Goal: Task Accomplishment & Management: Manage account settings

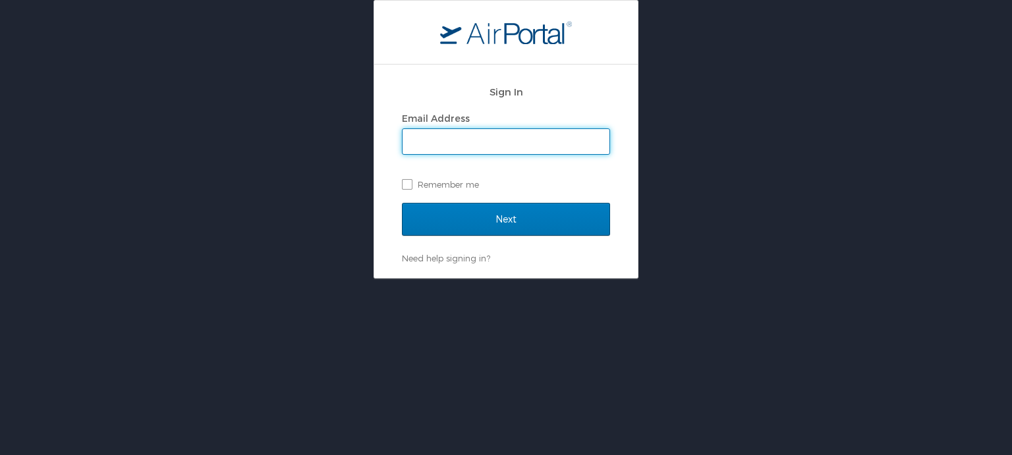
click at [537, 141] on input "Email Address" at bounding box center [505, 141] width 207 height 25
click at [537, 141] on input "[PERSON_NAME].[PERSON_NAME].nfg@army." at bounding box center [505, 141] width 207 height 25
click at [537, 141] on input "kelly.b.schubert.nfg@army." at bounding box center [505, 141] width 207 height 25
type input "kelly.b.schubert.nfg@army."
click at [688, 151] on div "Sign In Email Address kelly.b.schubert.nfg@army. Remember me Next Need help sig…" at bounding box center [506, 139] width 1012 height 279
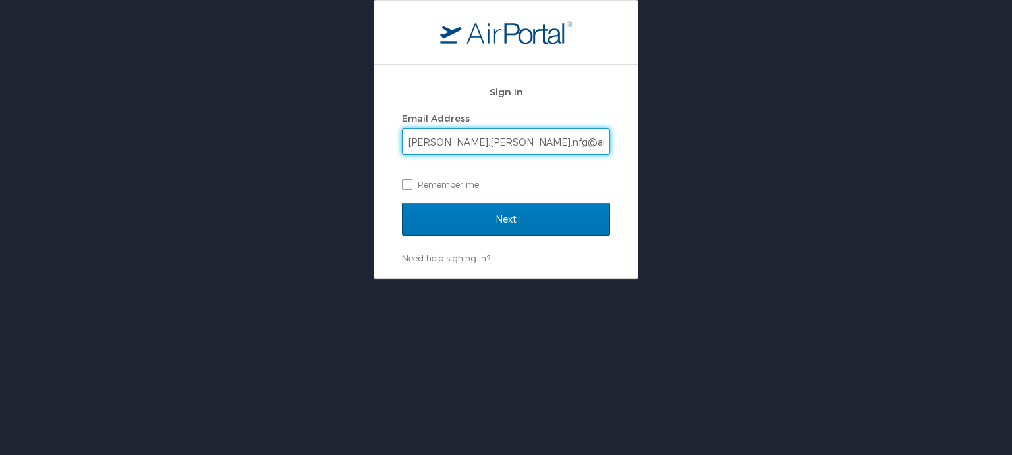
click at [547, 131] on input "kelly.b.schubert.nfg@army." at bounding box center [505, 141] width 207 height 25
type input "kelly.b.schubert.nfg@army.mil"
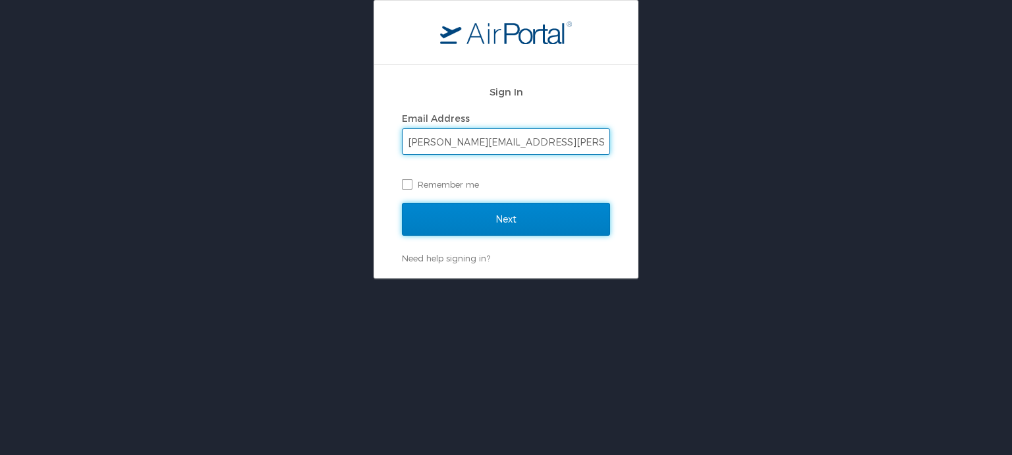
click at [494, 223] on input "Next" at bounding box center [506, 219] width 208 height 33
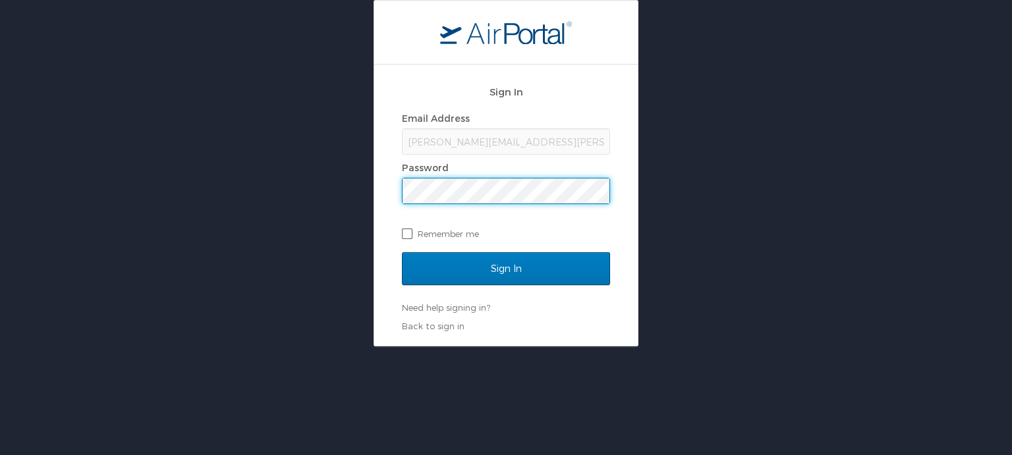
click at [402, 252] on input "Sign In" at bounding box center [506, 268] width 208 height 33
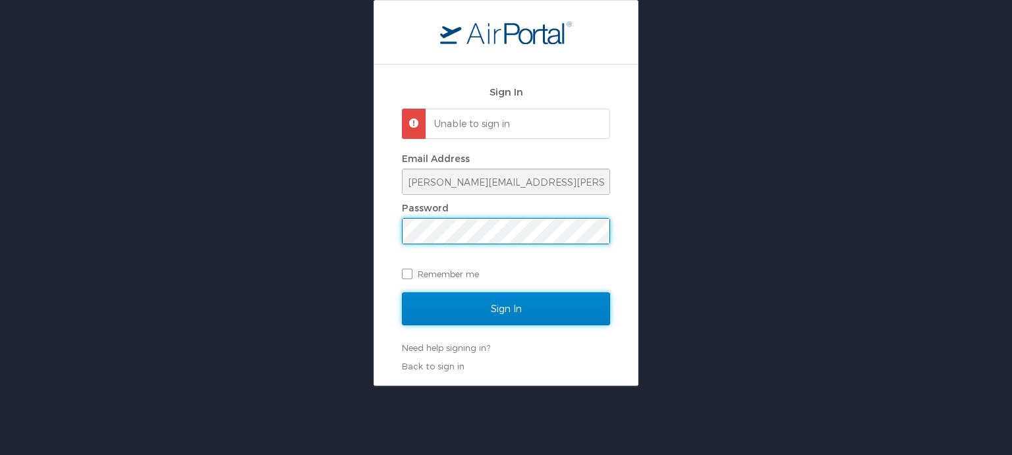
click at [531, 304] on input "Sign In" at bounding box center [506, 308] width 208 height 33
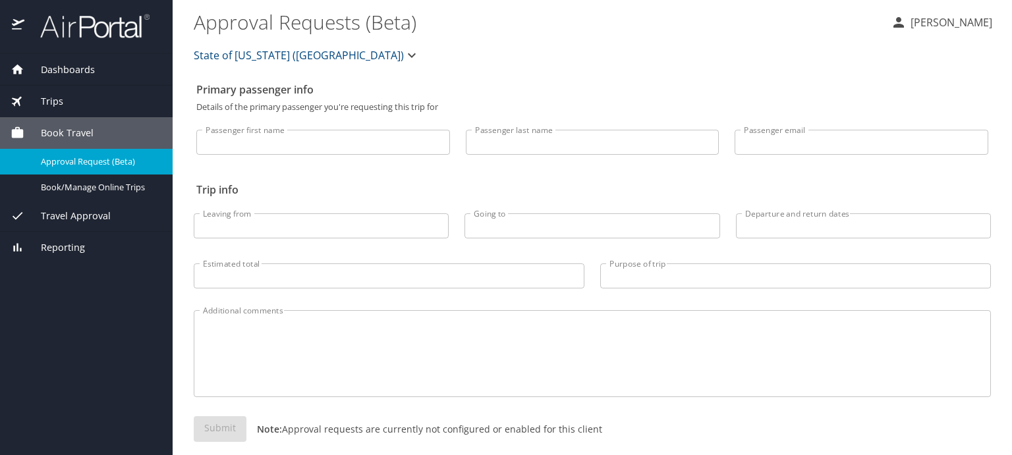
click at [66, 157] on span "Approval Request (Beta)" at bounding box center [99, 161] width 116 height 13
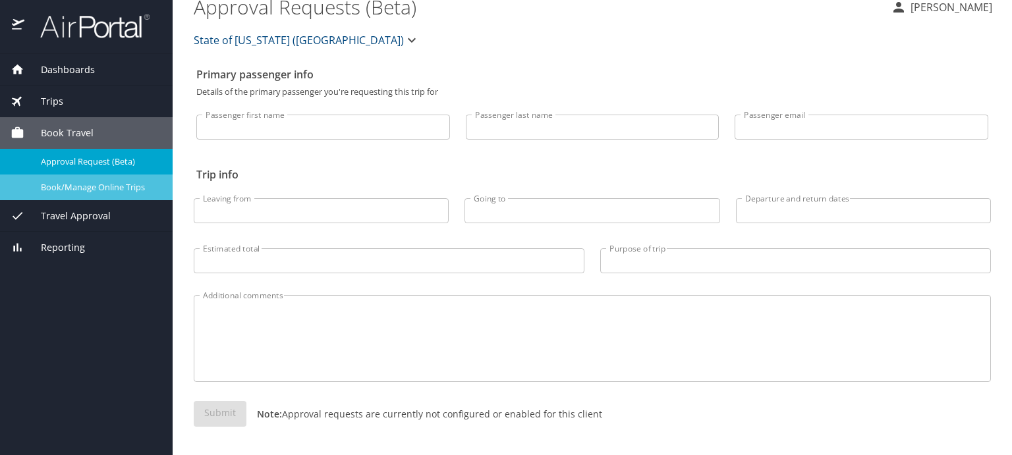
click at [61, 187] on span "Book/Manage Online Trips" at bounding box center [99, 187] width 116 height 13
click at [43, 217] on span "Travel Approval" at bounding box center [67, 216] width 86 height 14
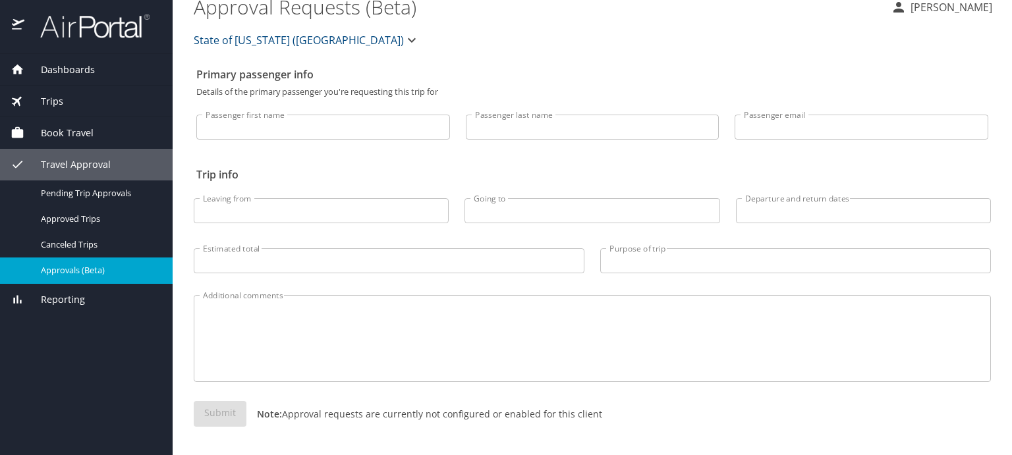
click at [52, 270] on span "Approvals (Beta)" at bounding box center [99, 270] width 116 height 13
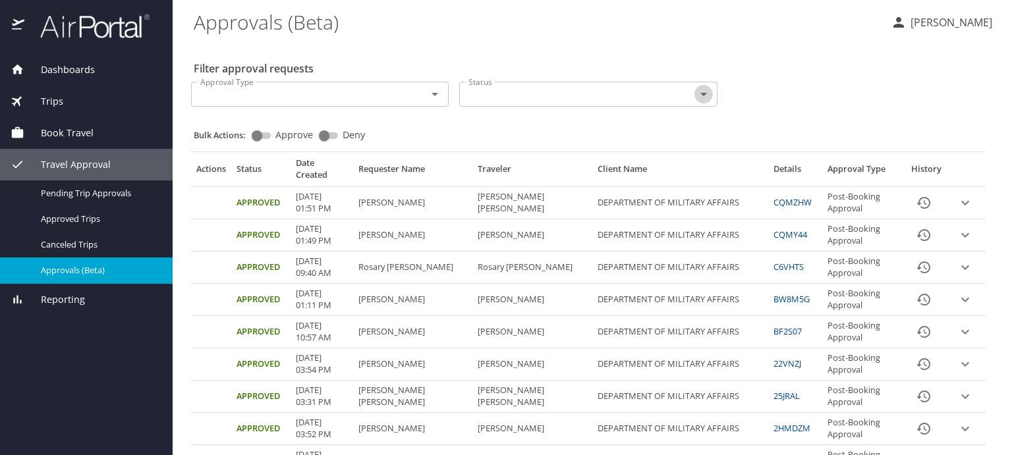
click at [699, 96] on icon "Open" at bounding box center [704, 94] width 16 height 16
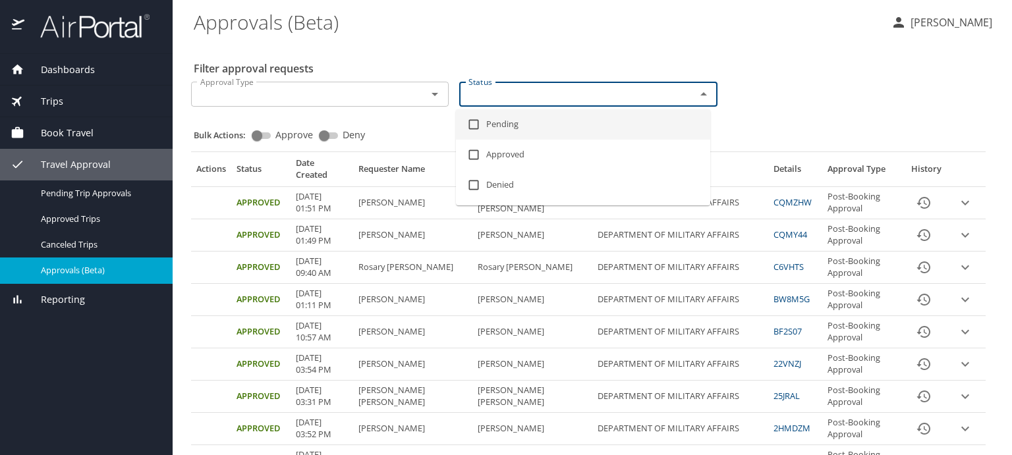
click at [495, 126] on li "Pending" at bounding box center [583, 124] width 254 height 30
checkbox input "true"
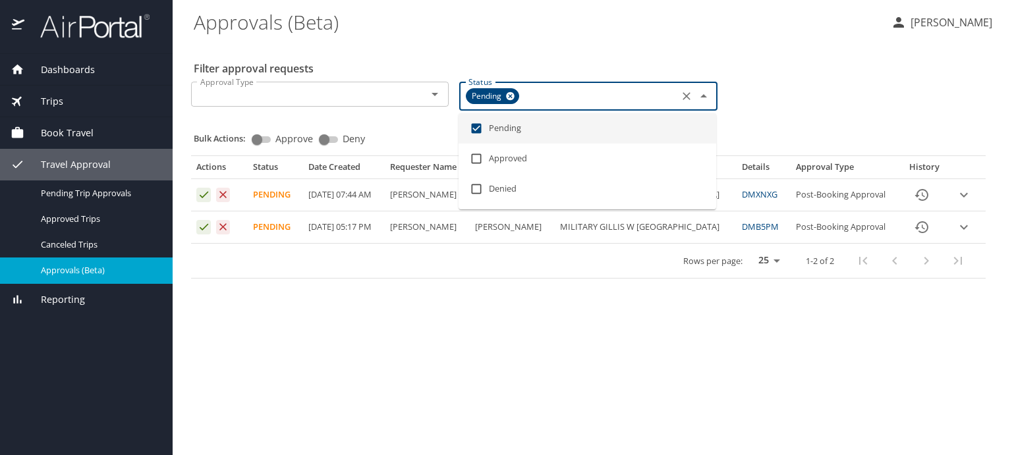
click at [385, 383] on main "Approvals (Beta) Kelly Schubert Filter approval requests Approval Type Approval…" at bounding box center [592, 227] width 839 height 455
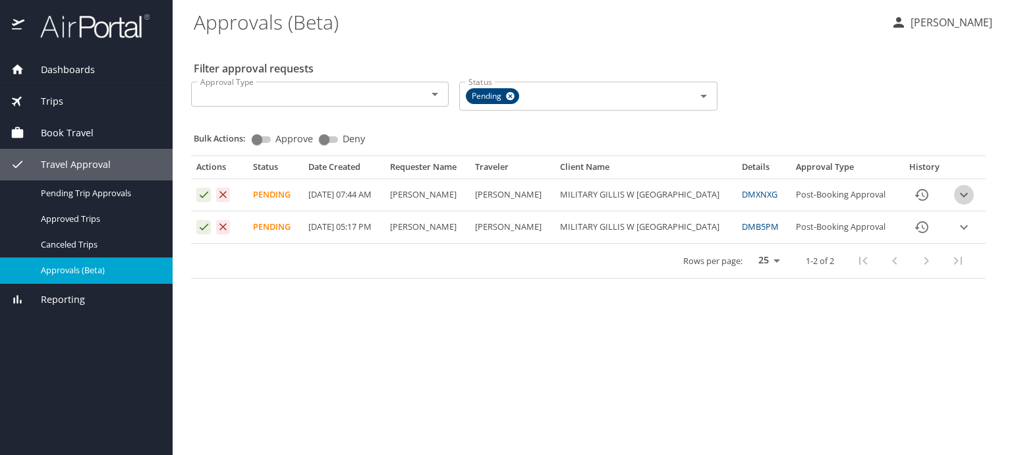
click at [961, 192] on icon "expand row" at bounding box center [964, 195] width 16 height 16
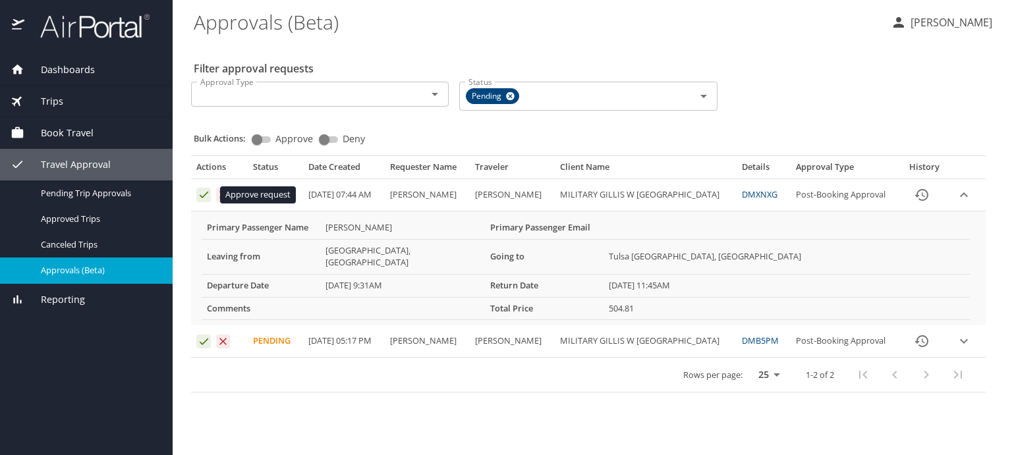
click at [206, 194] on icon "Approval table" at bounding box center [204, 194] width 13 height 13
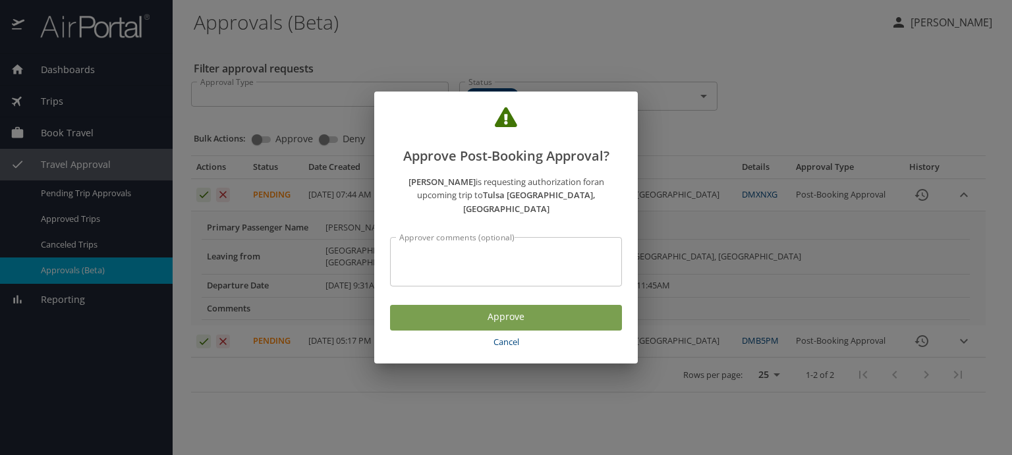
click at [501, 312] on span "Approve" at bounding box center [505, 317] width 211 height 16
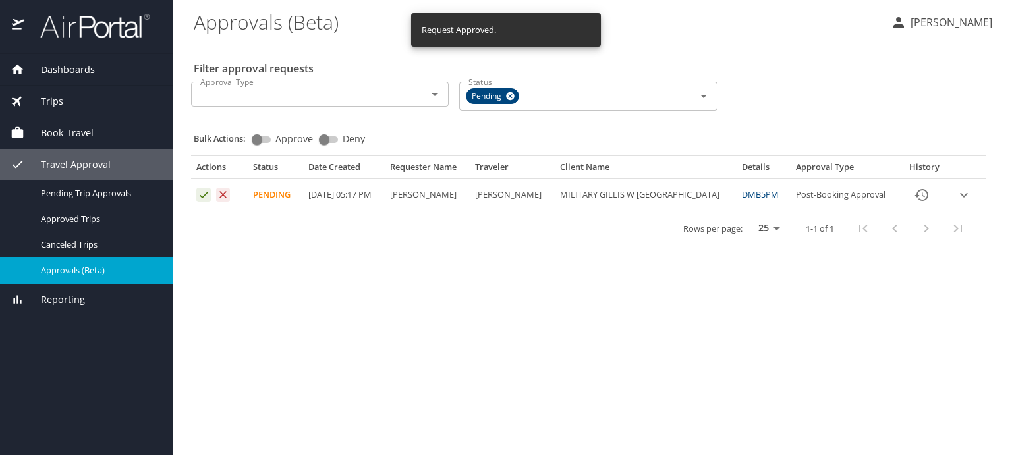
click at [959, 194] on icon "expand row" at bounding box center [964, 195] width 16 height 16
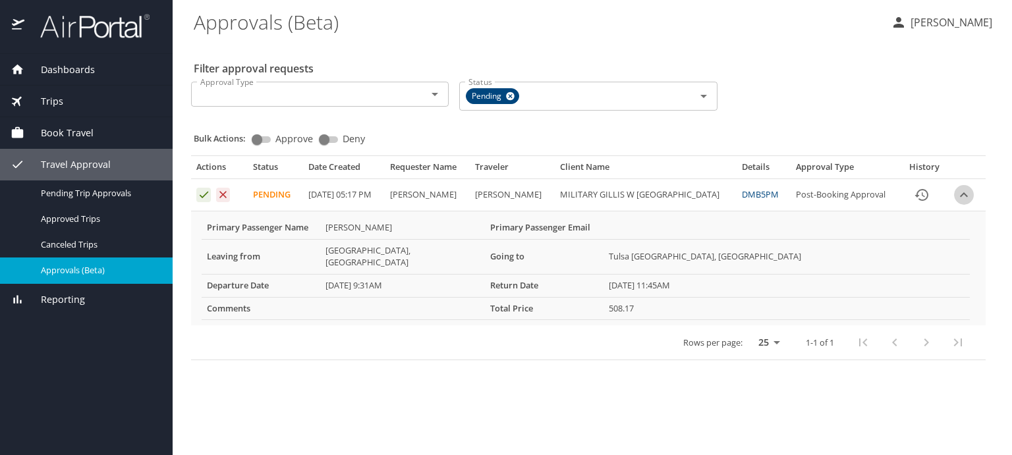
click at [960, 194] on icon "expand row" at bounding box center [964, 194] width 8 height 5
